Goal: Information Seeking & Learning: Learn about a topic

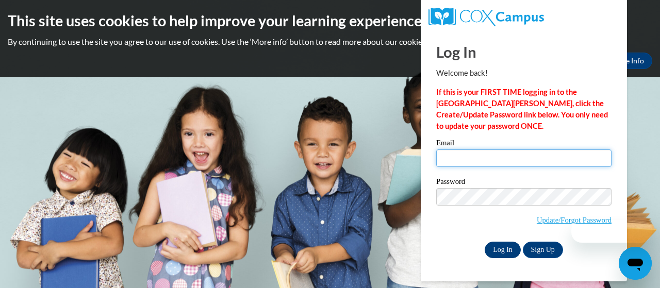
type input "e047376@muscogee.k12.ga.us"
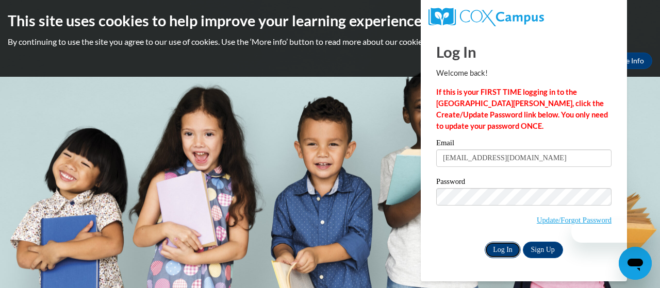
click at [500, 248] on input "Log In" at bounding box center [503, 250] width 36 height 17
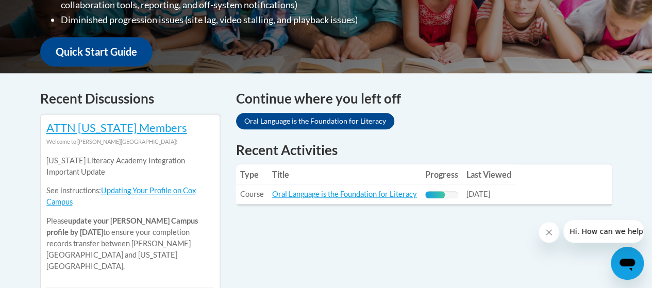
scroll to position [365, 0]
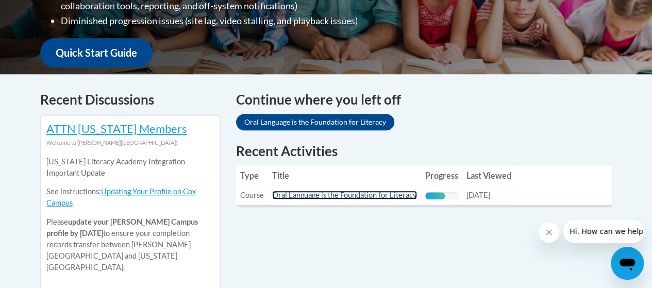
click at [303, 197] on link "Oral Language is the Foundation for Literacy" at bounding box center [344, 195] width 145 height 9
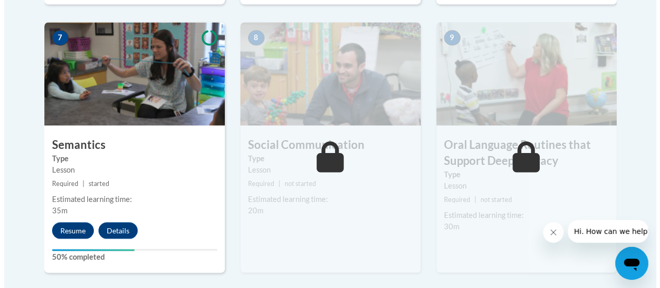
scroll to position [994, 0]
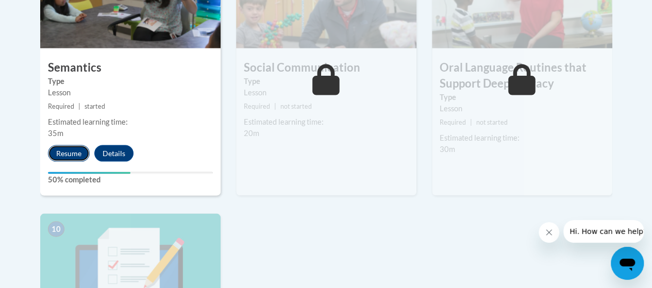
click at [71, 152] on button "Resume" at bounding box center [69, 153] width 42 height 17
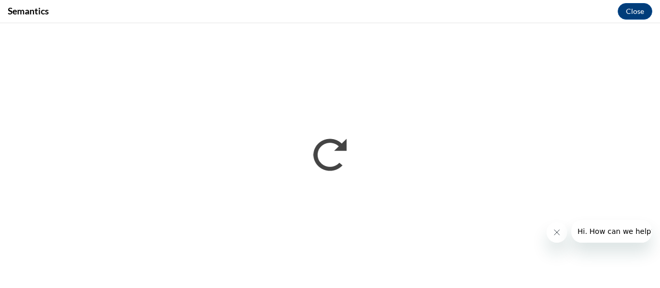
scroll to position [0, 0]
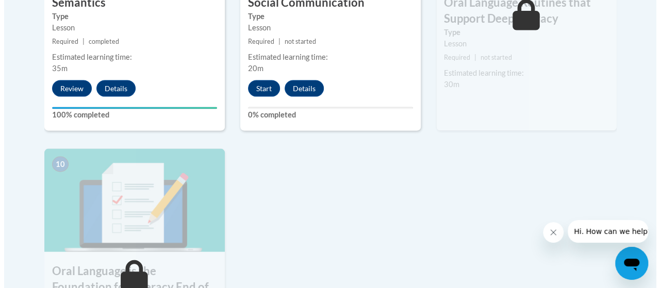
scroll to position [960, 0]
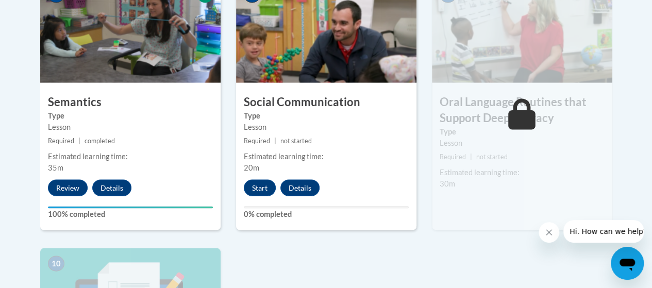
click at [252, 176] on div "8 Social Communication Type Lesson Required | not started Estimated learning ti…" at bounding box center [326, 104] width 181 height 251
click at [259, 188] on button "Start" at bounding box center [260, 188] width 32 height 17
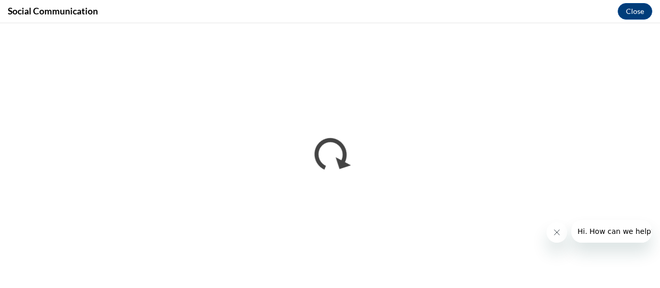
scroll to position [0, 0]
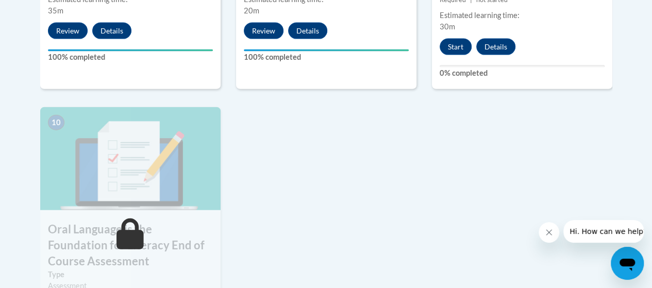
scroll to position [918, 0]
